Goal: Task Accomplishment & Management: Use online tool/utility

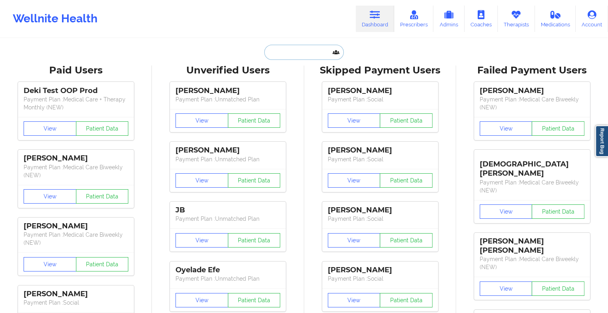
click at [304, 53] on input "text" at bounding box center [303, 52] width 79 height 15
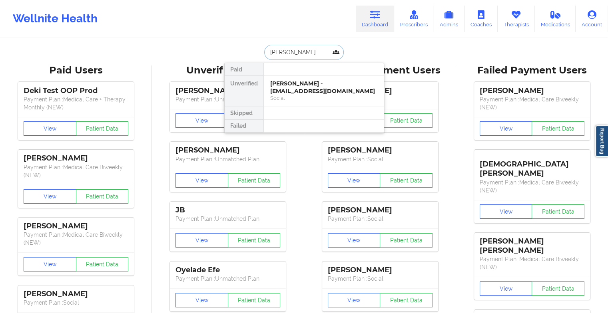
type input "[PERSON_NAME]"
click at [293, 84] on div "[PERSON_NAME] - [EMAIL_ADDRESS][DOMAIN_NAME]" at bounding box center [323, 87] width 107 height 15
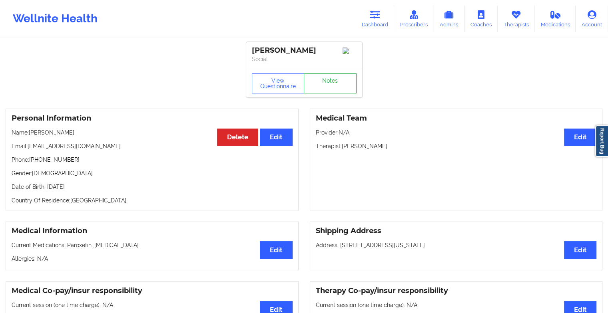
click at [331, 91] on link "Notes" at bounding box center [330, 84] width 53 height 20
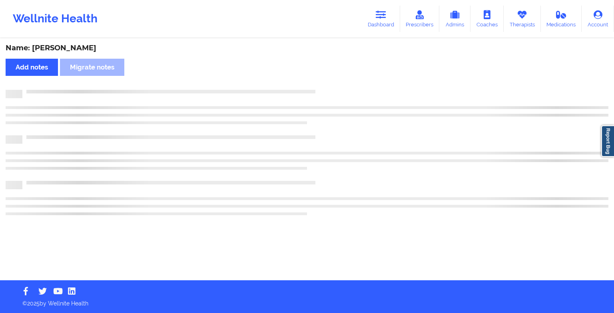
click at [331, 90] on div at bounding box center [315, 90] width 586 height 0
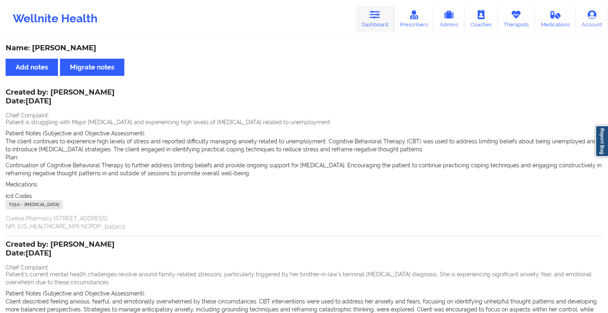
click at [377, 22] on link "Dashboard" at bounding box center [375, 19] width 38 height 26
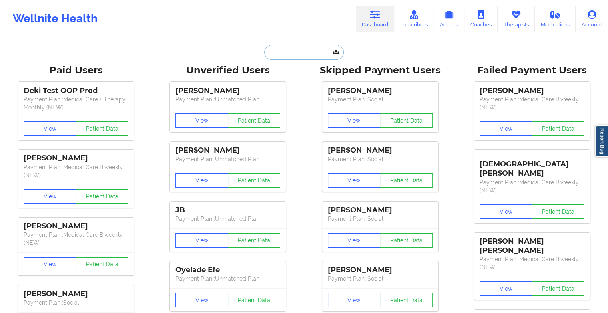
click at [307, 52] on input "text" at bounding box center [303, 52] width 79 height 15
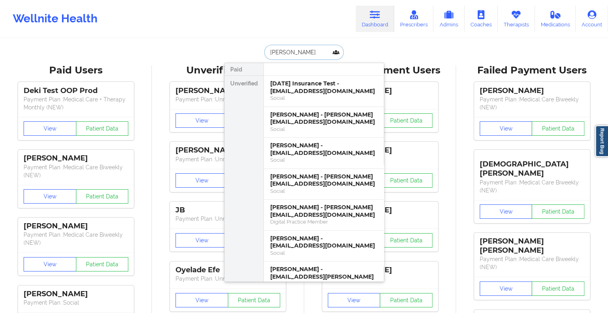
type input "[PERSON_NAME]"
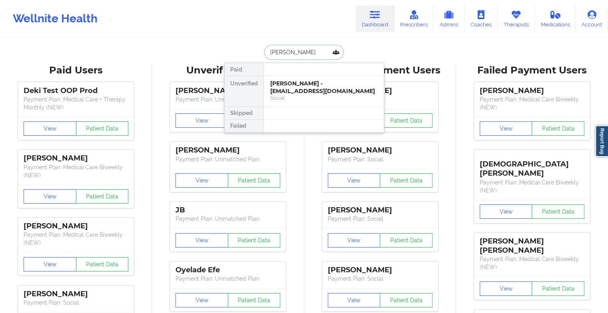
click at [305, 94] on div "[PERSON_NAME] - [EMAIL_ADDRESS][DOMAIN_NAME]" at bounding box center [323, 87] width 107 height 15
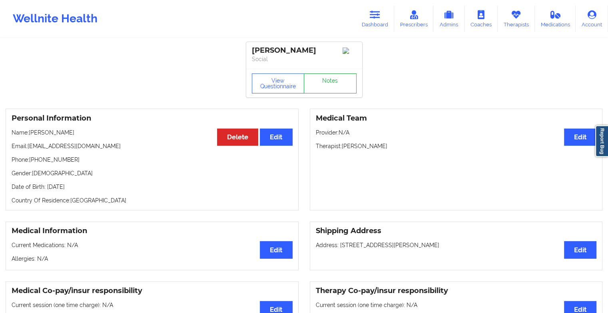
click at [332, 91] on link "Notes" at bounding box center [330, 84] width 53 height 20
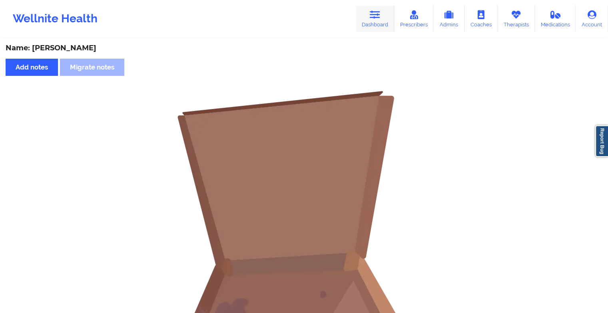
click at [371, 17] on icon at bounding box center [375, 14] width 10 height 9
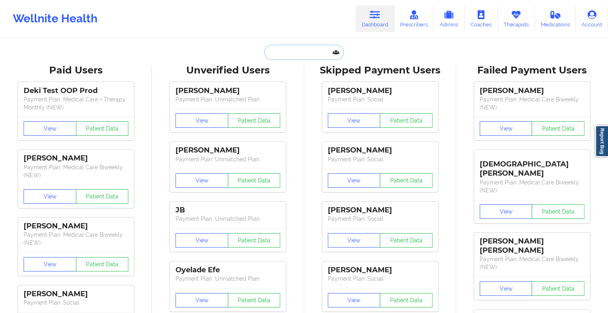
click at [288, 51] on input "text" at bounding box center [303, 52] width 79 height 15
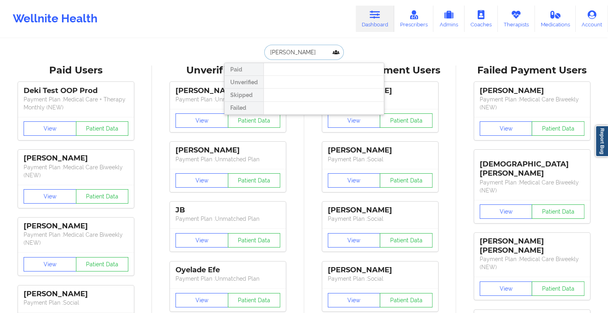
click at [287, 50] on input "[PERSON_NAME]" at bounding box center [303, 52] width 79 height 15
type input "[PERSON_NAME]"
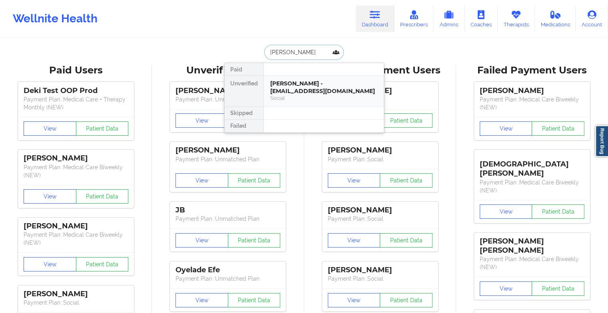
click at [332, 79] on div "[PERSON_NAME] - [EMAIL_ADDRESS][DOMAIN_NAME] Social" at bounding box center [324, 91] width 120 height 31
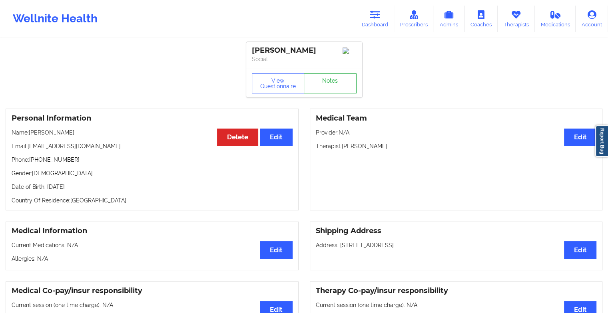
click at [332, 79] on link "Notes" at bounding box center [330, 84] width 53 height 20
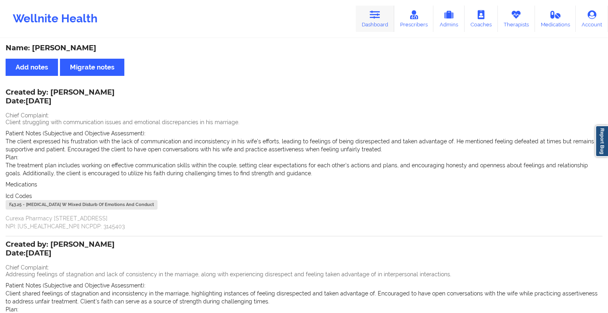
click at [366, 21] on link "Dashboard" at bounding box center [375, 19] width 38 height 26
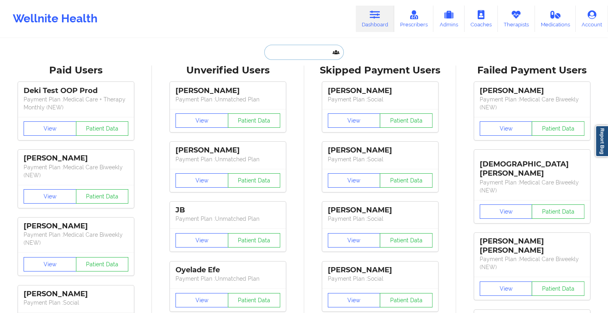
click at [309, 52] on input "text" at bounding box center [303, 52] width 79 height 15
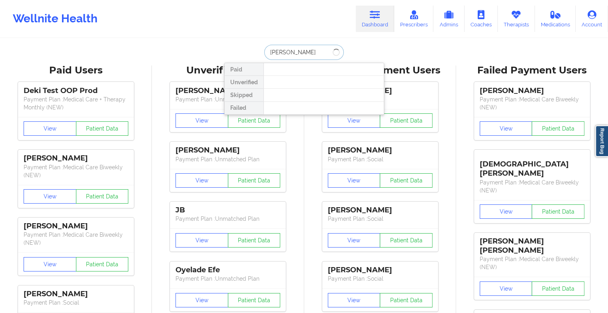
type input "[PERSON_NAME] [PERSON_NAME]"
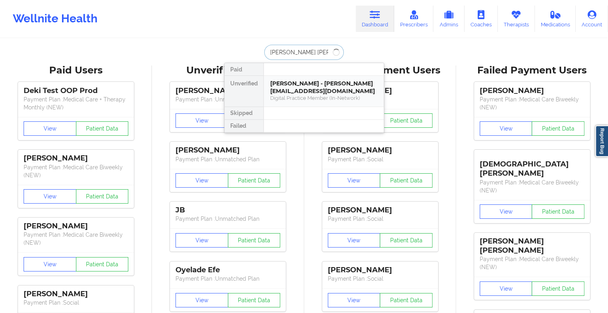
click at [302, 92] on div "[PERSON_NAME] - [PERSON_NAME][EMAIL_ADDRESS][DOMAIN_NAME]" at bounding box center [323, 87] width 107 height 15
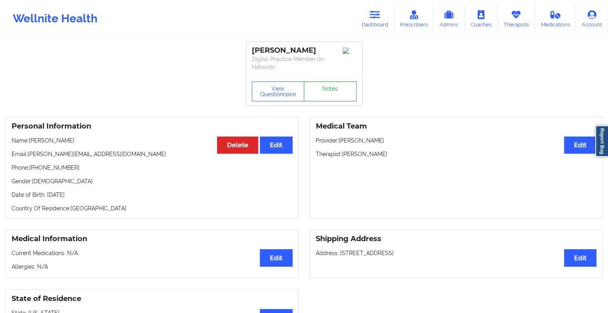
click at [319, 90] on link "Notes" at bounding box center [330, 92] width 53 height 20
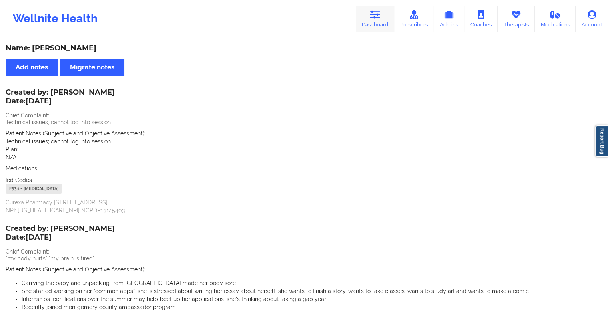
click at [367, 18] on link "Dashboard" at bounding box center [375, 19] width 38 height 26
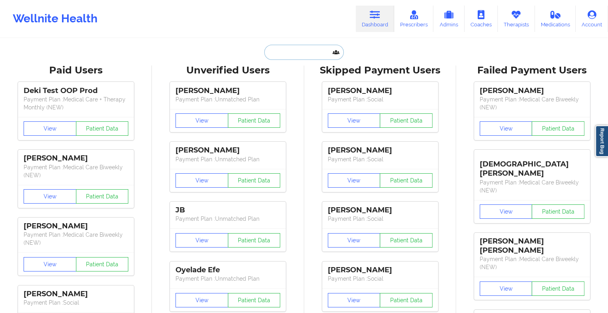
click at [302, 55] on input "text" at bounding box center [303, 52] width 79 height 15
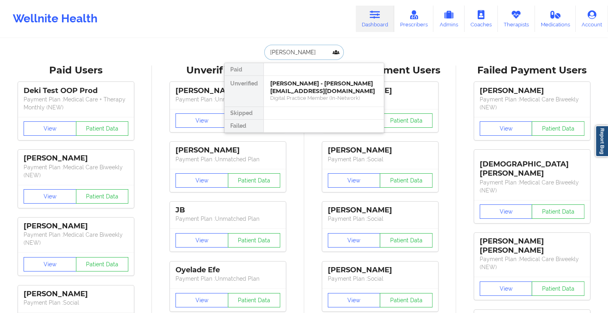
type input "[PERSON_NAME]"
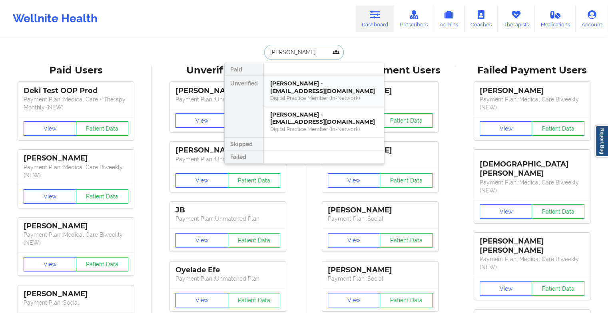
click at [300, 90] on div "[PERSON_NAME] - [EMAIL_ADDRESS][DOMAIN_NAME]" at bounding box center [323, 87] width 107 height 15
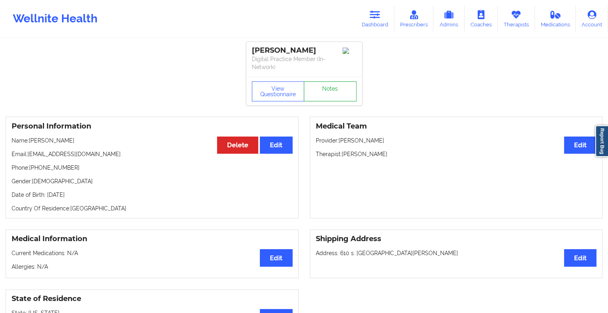
click at [320, 91] on link "Notes" at bounding box center [330, 92] width 53 height 20
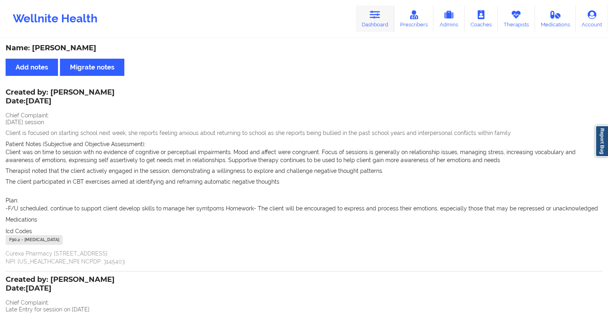
click at [379, 8] on link "Dashboard" at bounding box center [375, 19] width 38 height 26
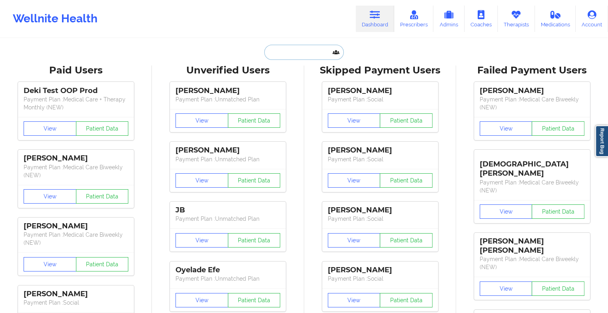
click at [307, 56] on input "text" at bounding box center [303, 52] width 79 height 15
type input "e"
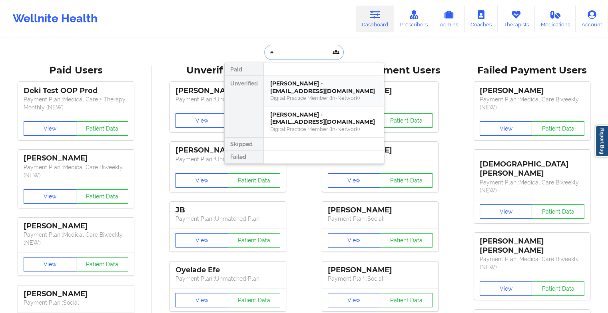
click at [294, 93] on div "[PERSON_NAME] - [EMAIL_ADDRESS][DOMAIN_NAME]" at bounding box center [323, 87] width 107 height 15
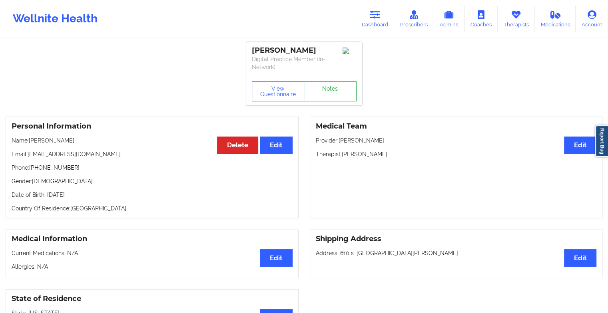
click at [329, 86] on link "Notes" at bounding box center [330, 92] width 53 height 20
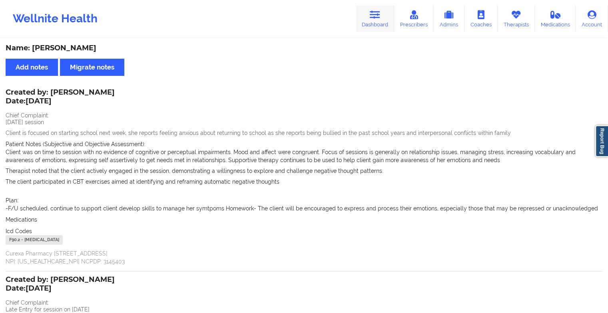
click at [382, 16] on link "Dashboard" at bounding box center [375, 19] width 38 height 26
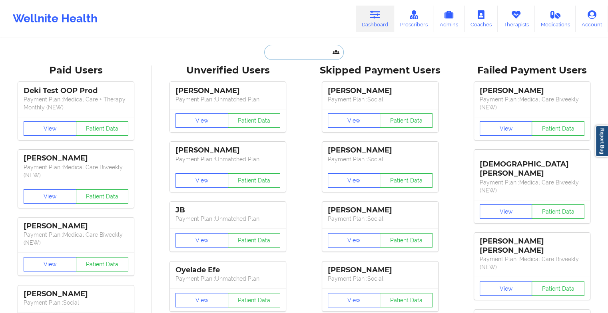
click at [301, 53] on input "text" at bounding box center [303, 52] width 79 height 15
type input "e"
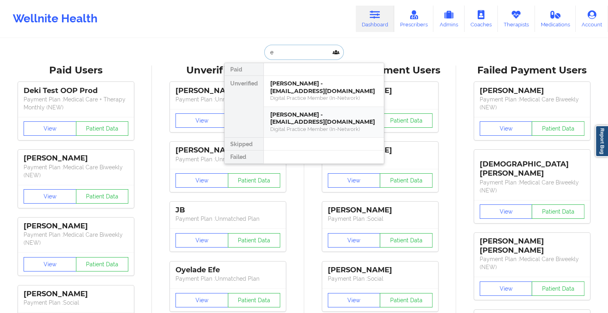
click at [296, 120] on div "[PERSON_NAME] - [EMAIL_ADDRESS][DOMAIN_NAME]" at bounding box center [323, 118] width 107 height 15
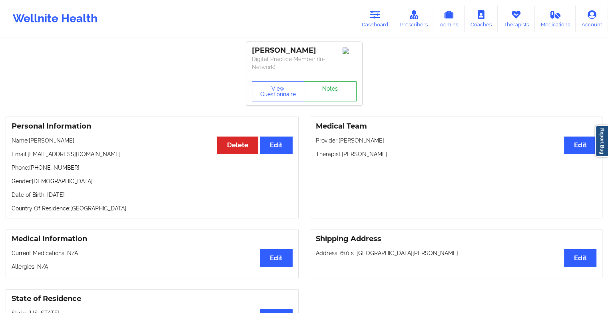
click at [336, 83] on link "Notes" at bounding box center [330, 92] width 53 height 20
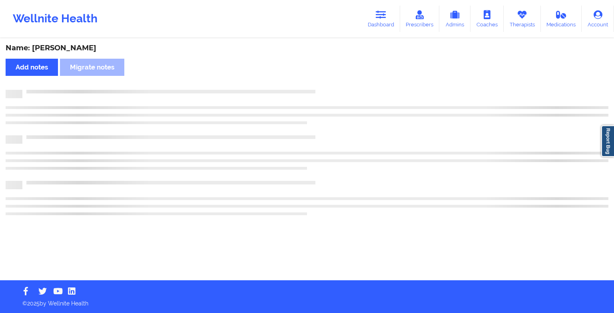
click at [336, 83] on div "Name: [PERSON_NAME] Add notes Migrate notes" at bounding box center [307, 160] width 614 height 242
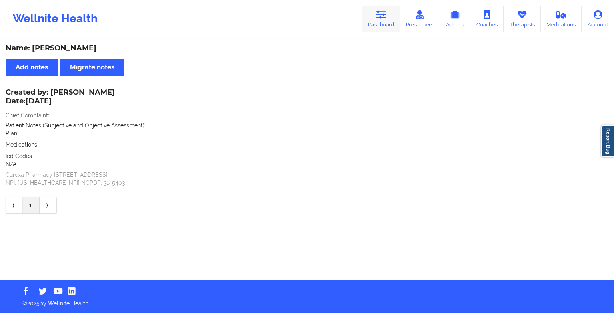
click at [365, 13] on link "Dashboard" at bounding box center [381, 19] width 38 height 26
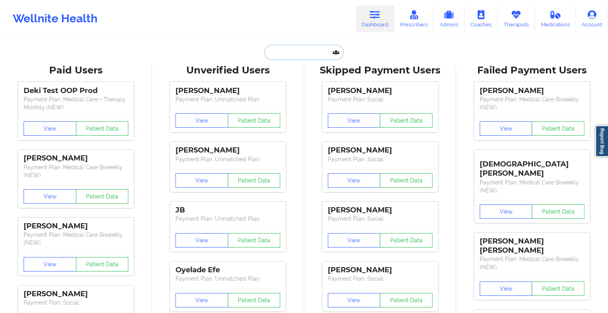
click at [290, 51] on input "text" at bounding box center [303, 52] width 79 height 15
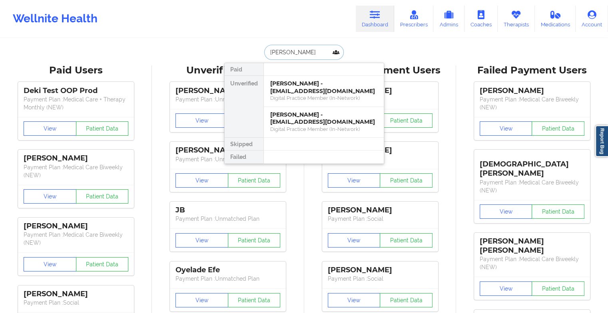
type input "[PERSON_NAME]"
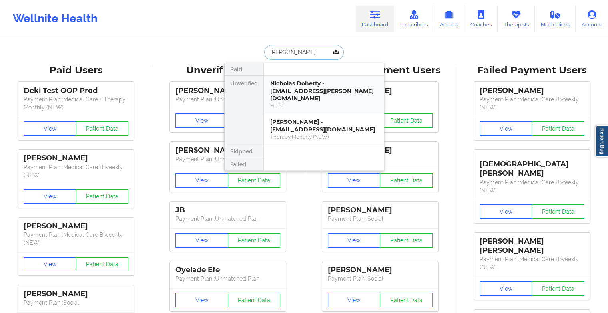
click at [316, 102] on div "Social" at bounding box center [323, 105] width 107 height 7
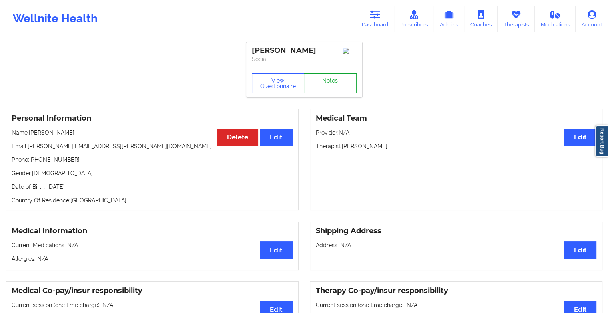
click at [325, 85] on link "Notes" at bounding box center [330, 84] width 53 height 20
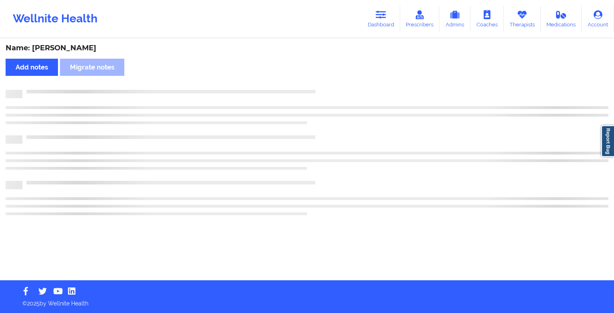
click at [325, 85] on div "Name: [PERSON_NAME] Add notes Migrate notes" at bounding box center [307, 160] width 614 height 242
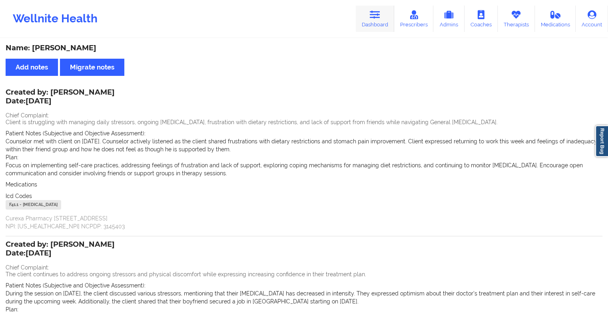
click at [367, 22] on link "Dashboard" at bounding box center [375, 19] width 38 height 26
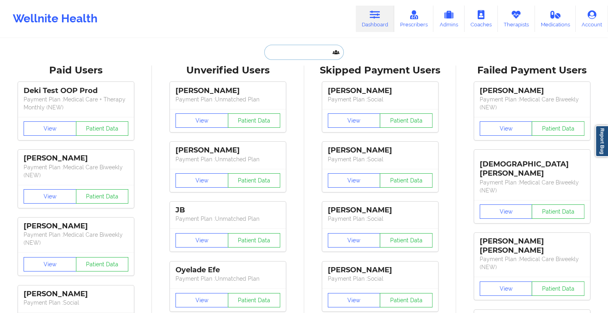
click at [301, 52] on input "text" at bounding box center [303, 52] width 79 height 15
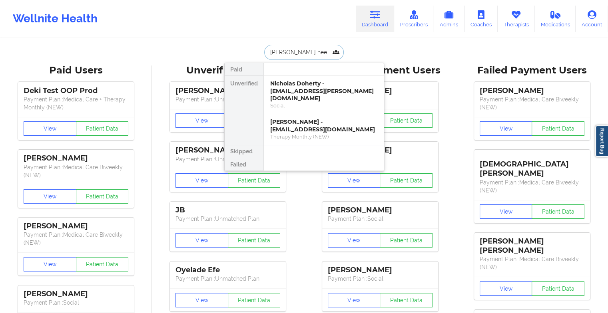
type input "[PERSON_NAME]"
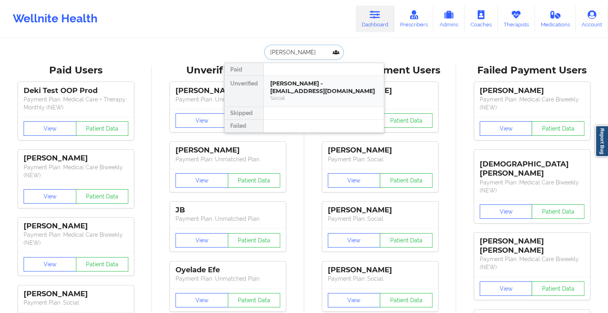
click at [304, 88] on div "[PERSON_NAME] - [EMAIL_ADDRESS][DOMAIN_NAME]" at bounding box center [323, 87] width 107 height 15
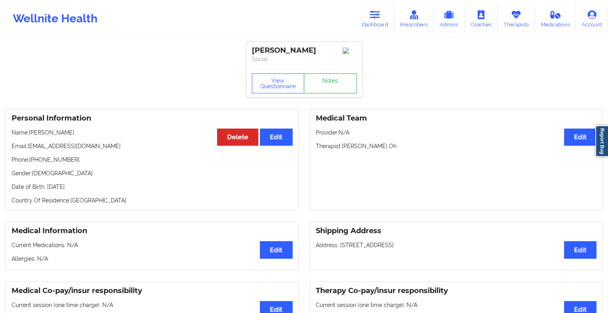
click at [341, 87] on link "Notes" at bounding box center [330, 84] width 53 height 20
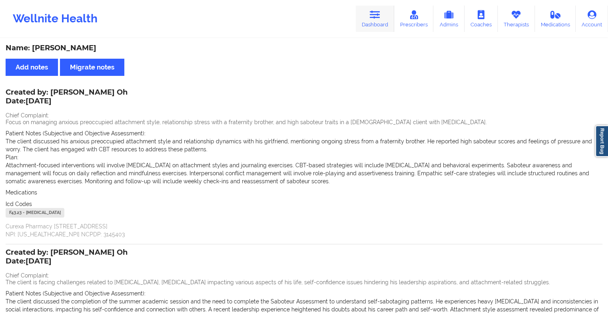
click at [380, 13] on icon at bounding box center [375, 14] width 10 height 9
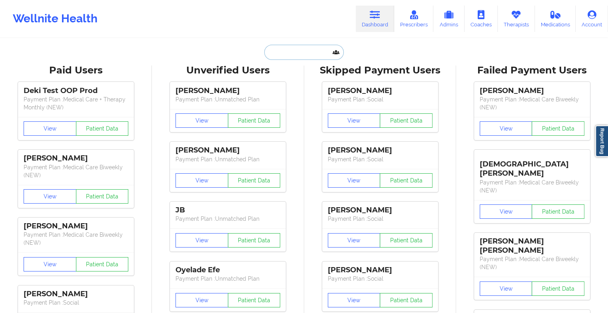
click at [277, 51] on input "text" at bounding box center [303, 52] width 79 height 15
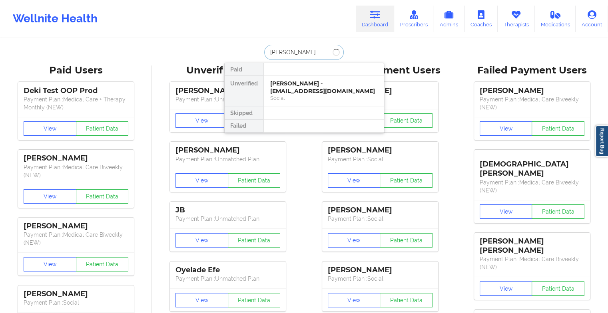
type input "[PERSON_NAME]"
click at [295, 89] on div "[PERSON_NAME] - [EMAIL_ADDRESS][DOMAIN_NAME]" at bounding box center [323, 87] width 107 height 15
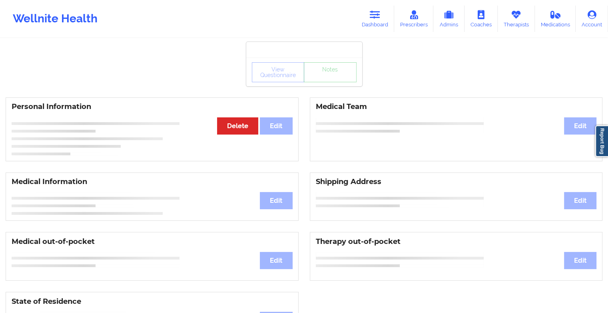
click at [329, 84] on div "View Questionnaire Notes" at bounding box center [304, 72] width 116 height 29
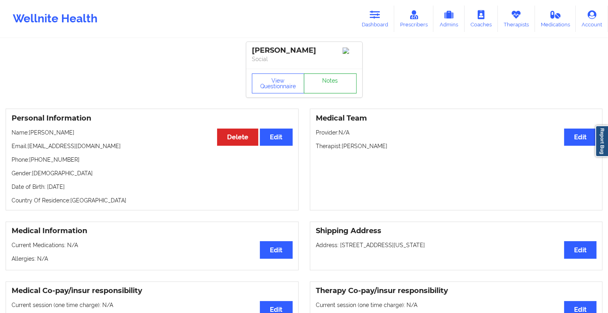
click at [329, 84] on link "Notes" at bounding box center [330, 84] width 53 height 20
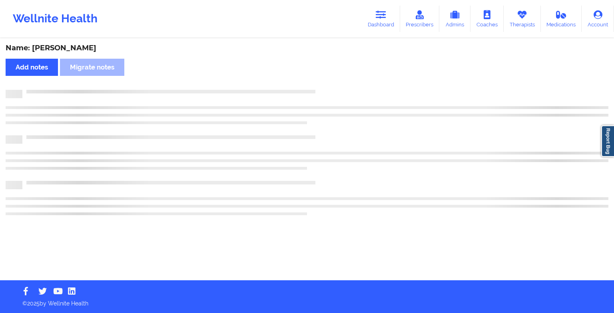
click at [329, 84] on div "Name: [PERSON_NAME] Add notes Migrate notes" at bounding box center [307, 160] width 614 height 242
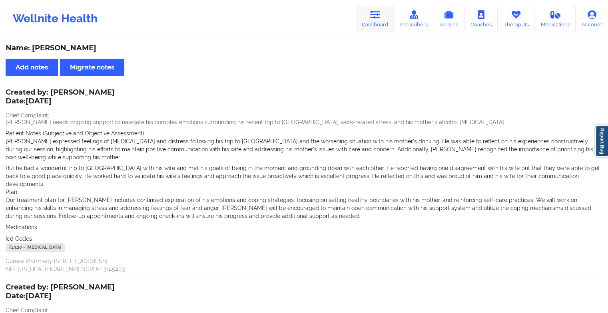
click at [375, 22] on link "Dashboard" at bounding box center [375, 19] width 38 height 26
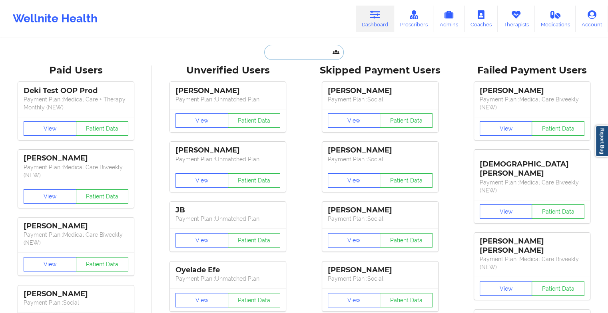
click at [299, 56] on input "text" at bounding box center [303, 52] width 79 height 15
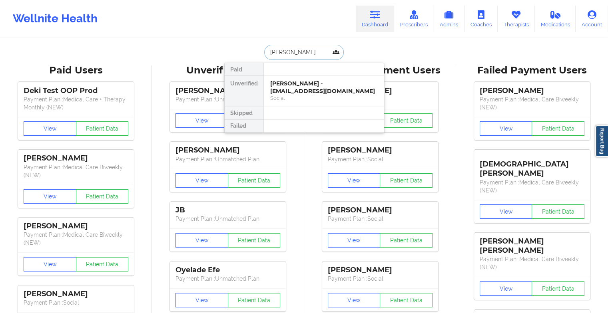
type input "[PERSON_NAME]"
click at [303, 86] on div "[PERSON_NAME] - [EMAIL_ADDRESS][DOMAIN_NAME]" at bounding box center [323, 87] width 107 height 15
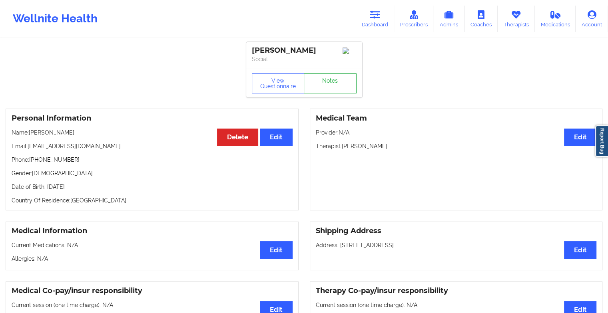
click at [329, 78] on link "Notes" at bounding box center [330, 84] width 53 height 20
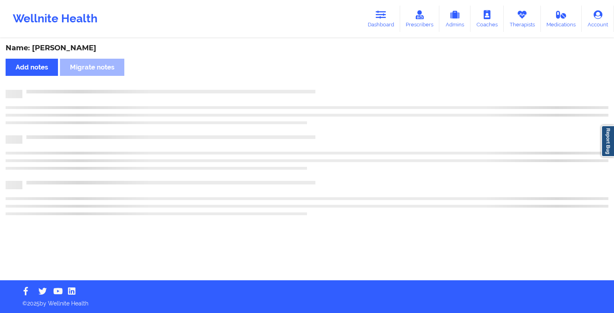
click at [329, 78] on div "Name: [PERSON_NAME] Add notes Migrate notes" at bounding box center [307, 160] width 614 height 242
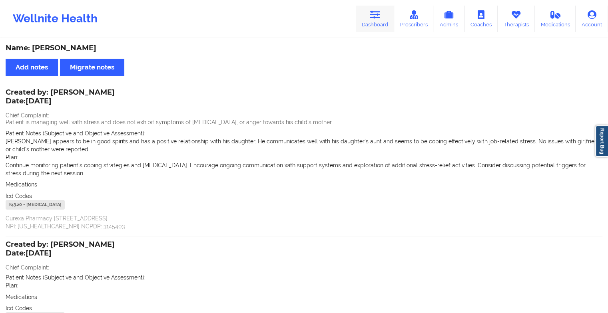
click at [369, 13] on link "Dashboard" at bounding box center [375, 19] width 38 height 26
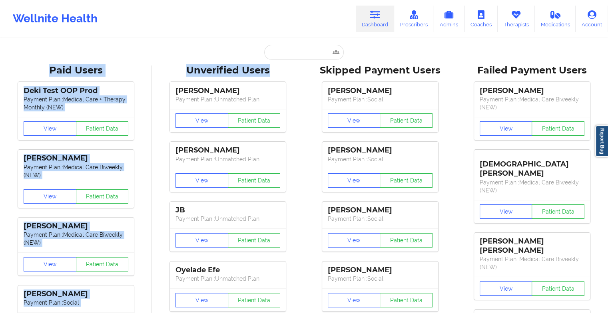
drag, startPoint x: 289, startPoint y: 60, endPoint x: 295, endPoint y: 56, distance: 7.4
click at [295, 56] on input "text" at bounding box center [303, 52] width 79 height 15
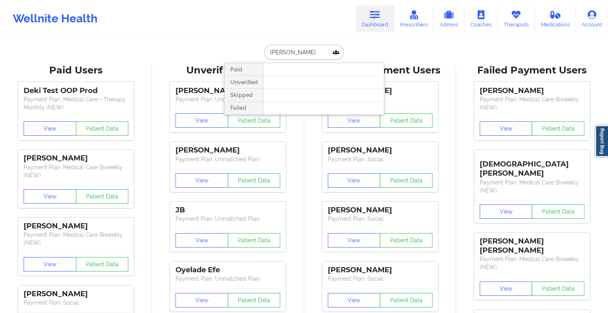
type input "[PERSON_NAME]"
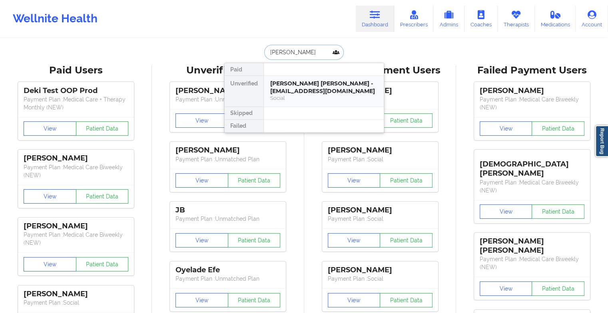
click at [297, 82] on div "[PERSON_NAME] [PERSON_NAME] - [EMAIL_ADDRESS][DOMAIN_NAME]" at bounding box center [323, 87] width 107 height 15
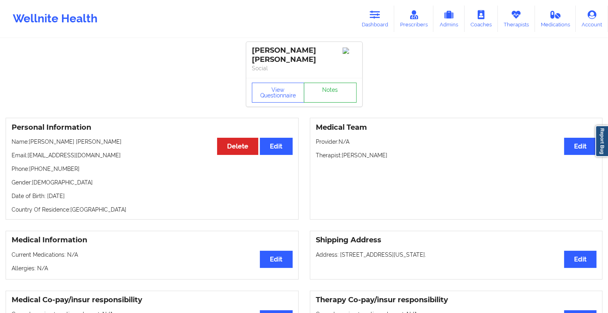
click at [328, 96] on div "View Questionnaire Notes" at bounding box center [304, 92] width 116 height 29
click at [339, 85] on link "Notes" at bounding box center [330, 93] width 53 height 20
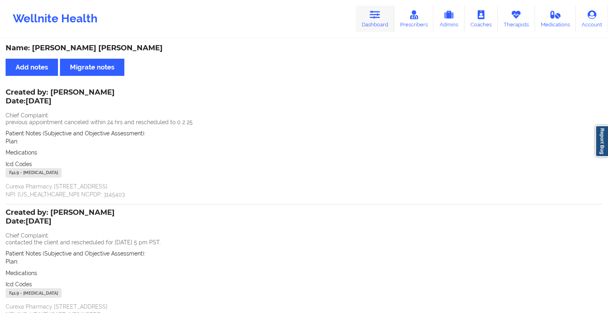
click at [376, 18] on icon at bounding box center [375, 14] width 10 height 9
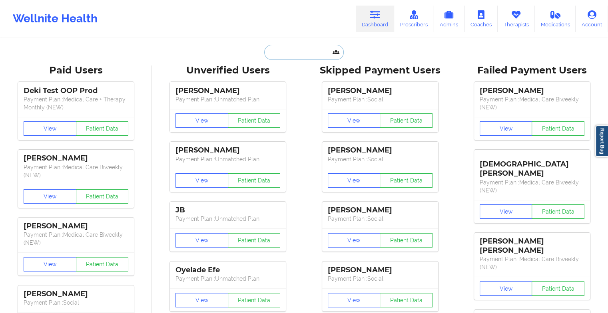
click at [300, 48] on input "text" at bounding box center [303, 52] width 79 height 15
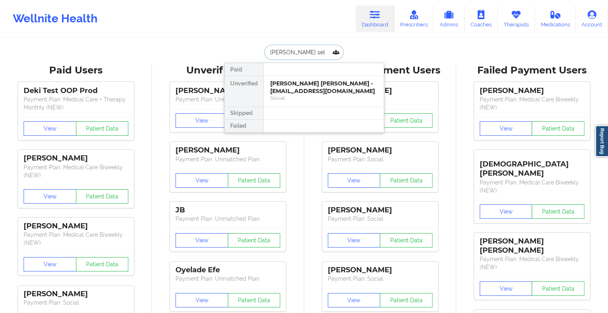
type input "[PERSON_NAME] sell"
click at [291, 88] on div "[PERSON_NAME] - [EMAIL_ADDRESS][DOMAIN_NAME]" at bounding box center [323, 87] width 107 height 15
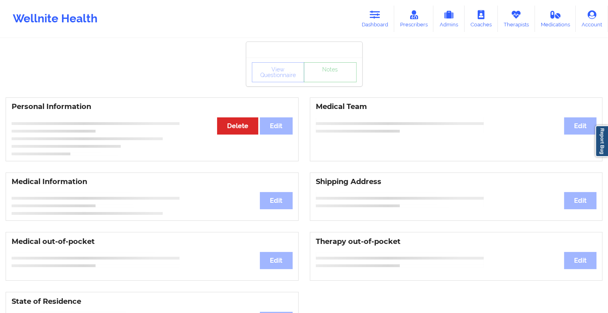
click at [325, 82] on link "Notes" at bounding box center [330, 72] width 53 height 20
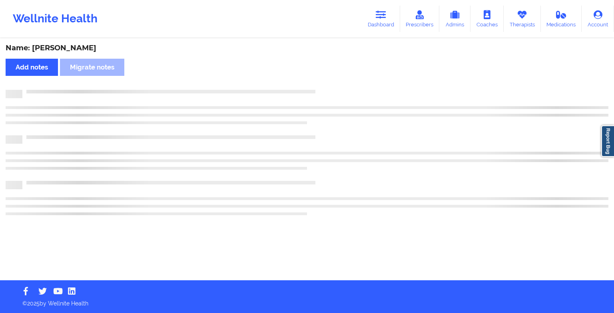
click at [325, 82] on div "Name: [PERSON_NAME] Add notes Migrate notes" at bounding box center [307, 160] width 614 height 242
